Goal: Navigation & Orientation: Find specific page/section

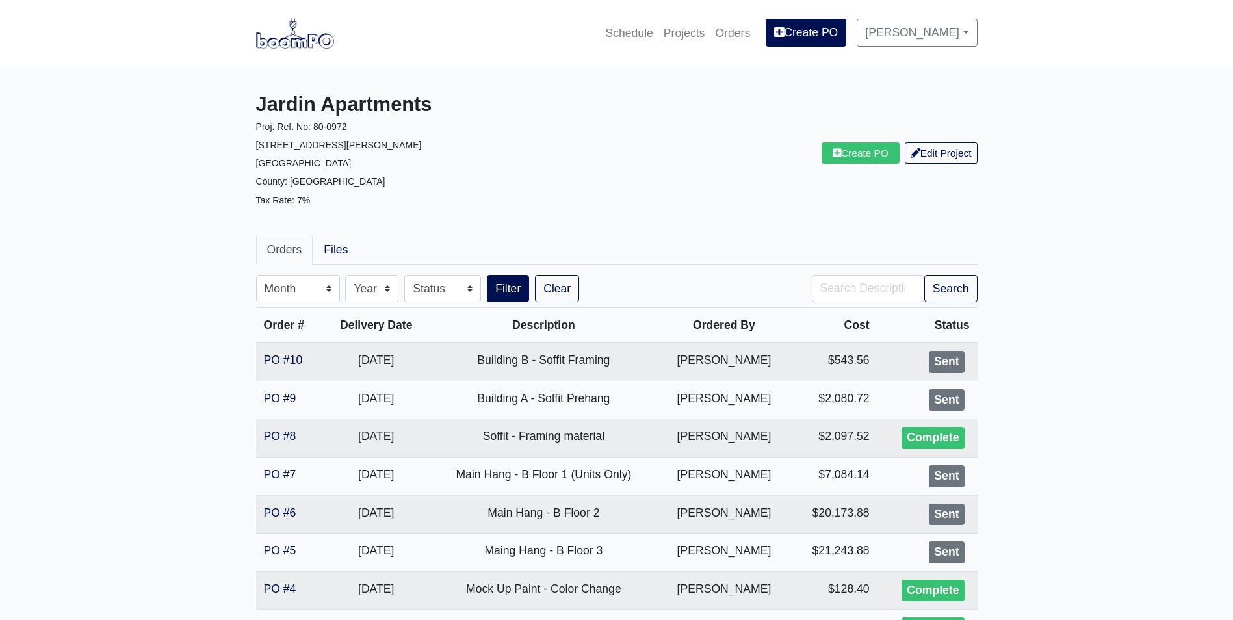
click at [310, 34] on img at bounding box center [295, 33] width 78 height 30
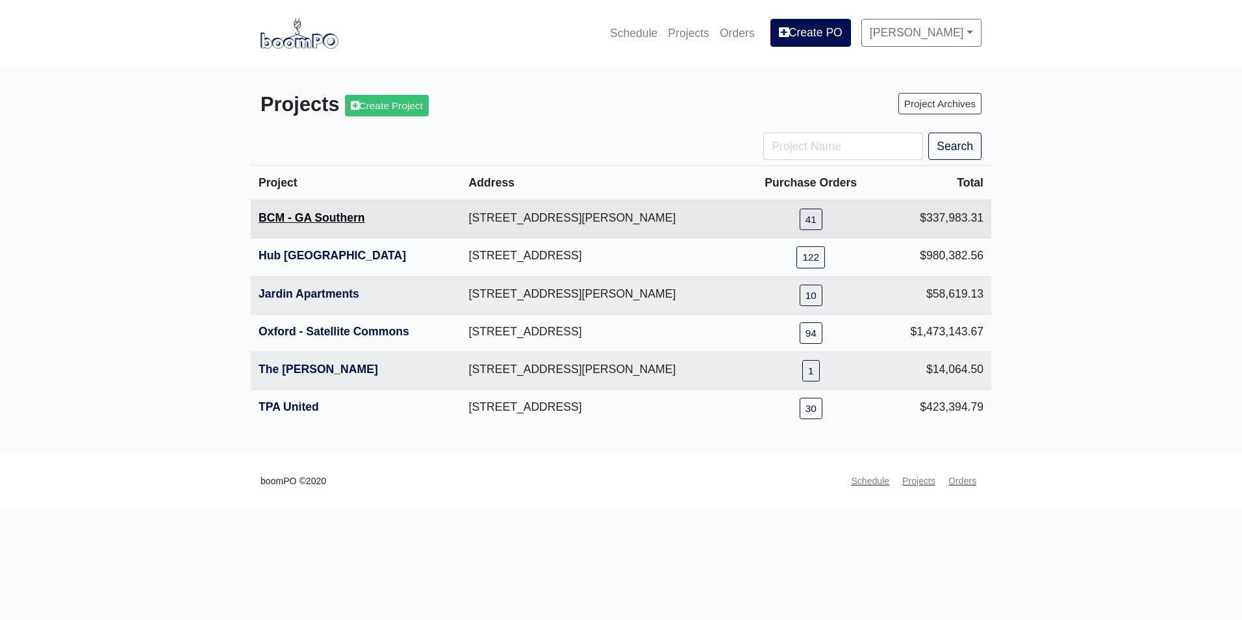
click at [314, 219] on link "BCM - GA Southern" at bounding box center [312, 217] width 107 height 13
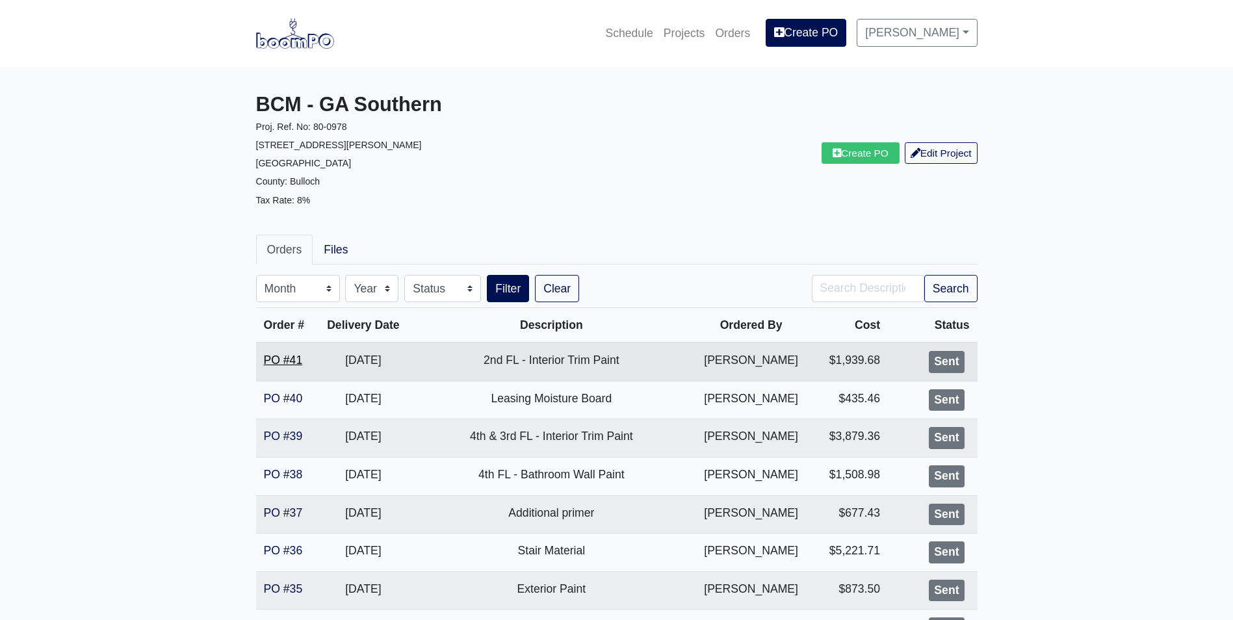
click at [288, 364] on link "PO #41" at bounding box center [283, 359] width 39 height 13
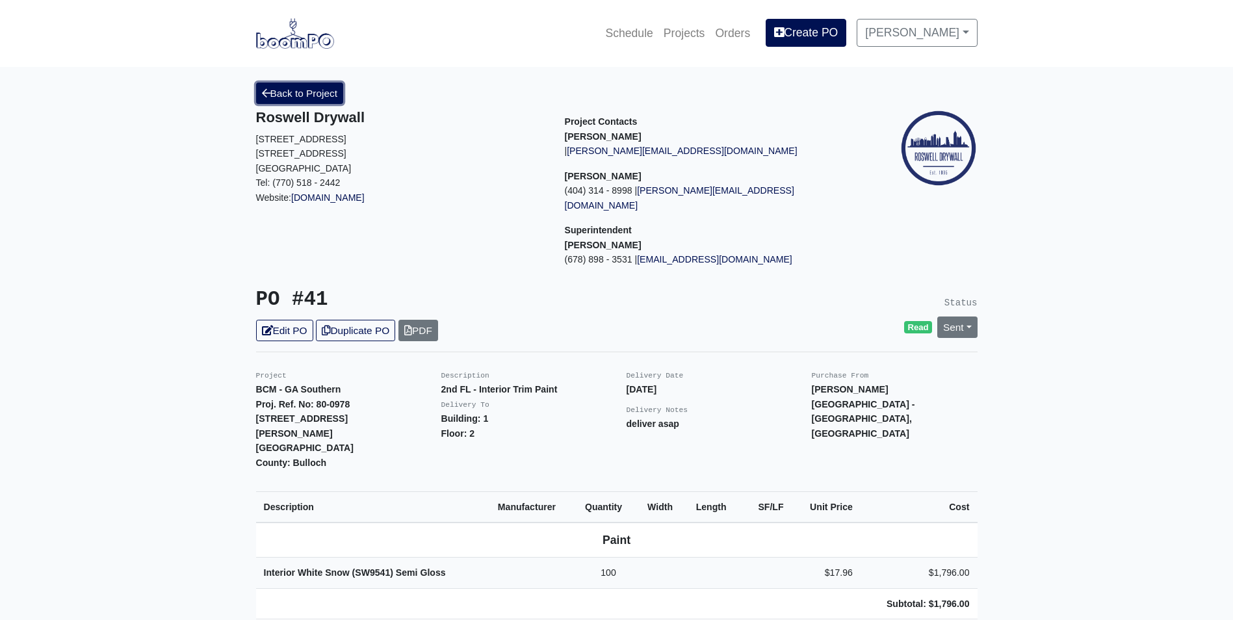
click at [309, 103] on link "Back to Project" at bounding box center [300, 93] width 88 height 21
